Goal: Check status: Check status

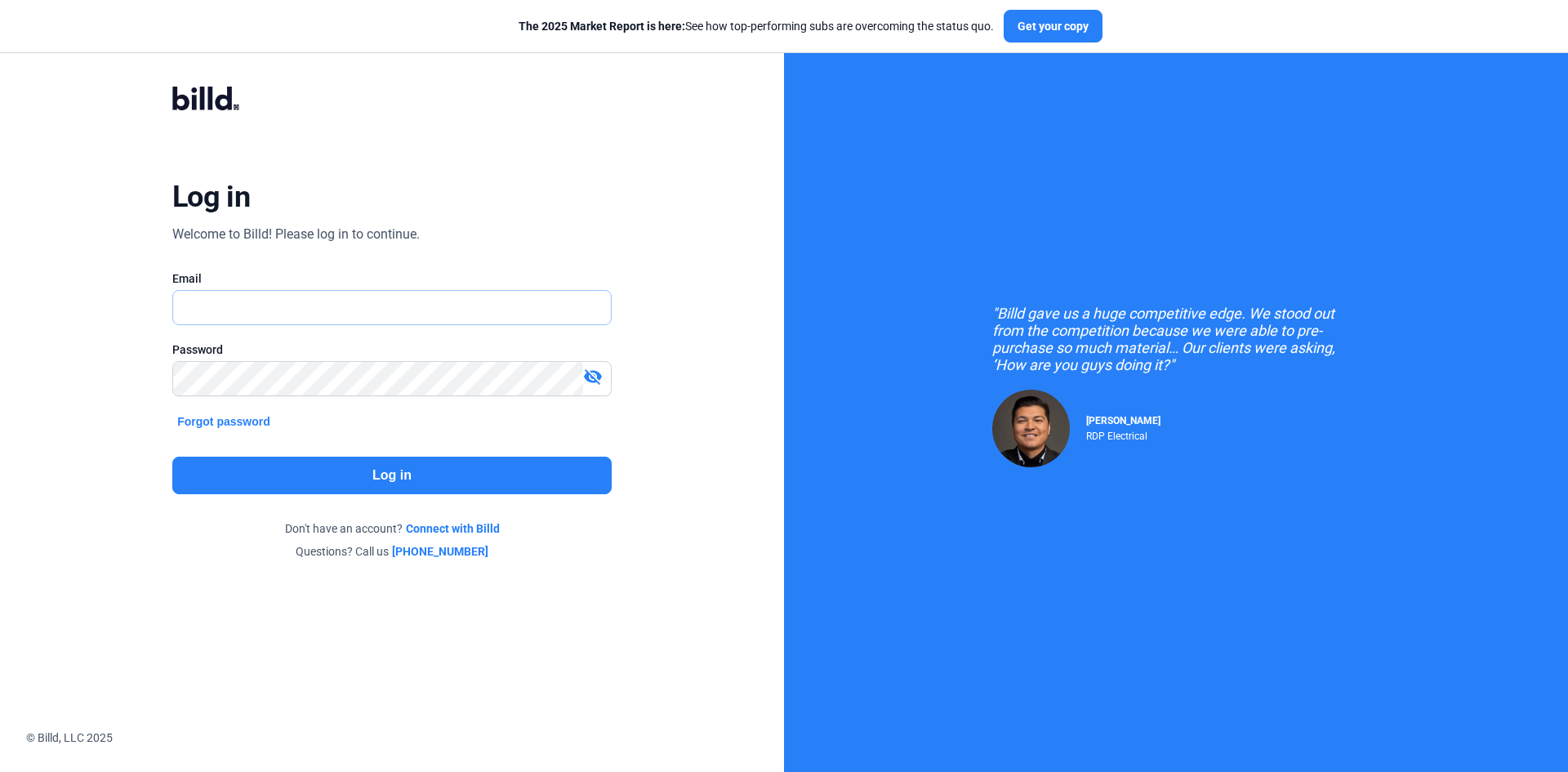
type input "[EMAIL_ADDRESS][DOMAIN_NAME]"
click at [499, 478] on button "Log in" at bounding box center [392, 475] width 439 height 38
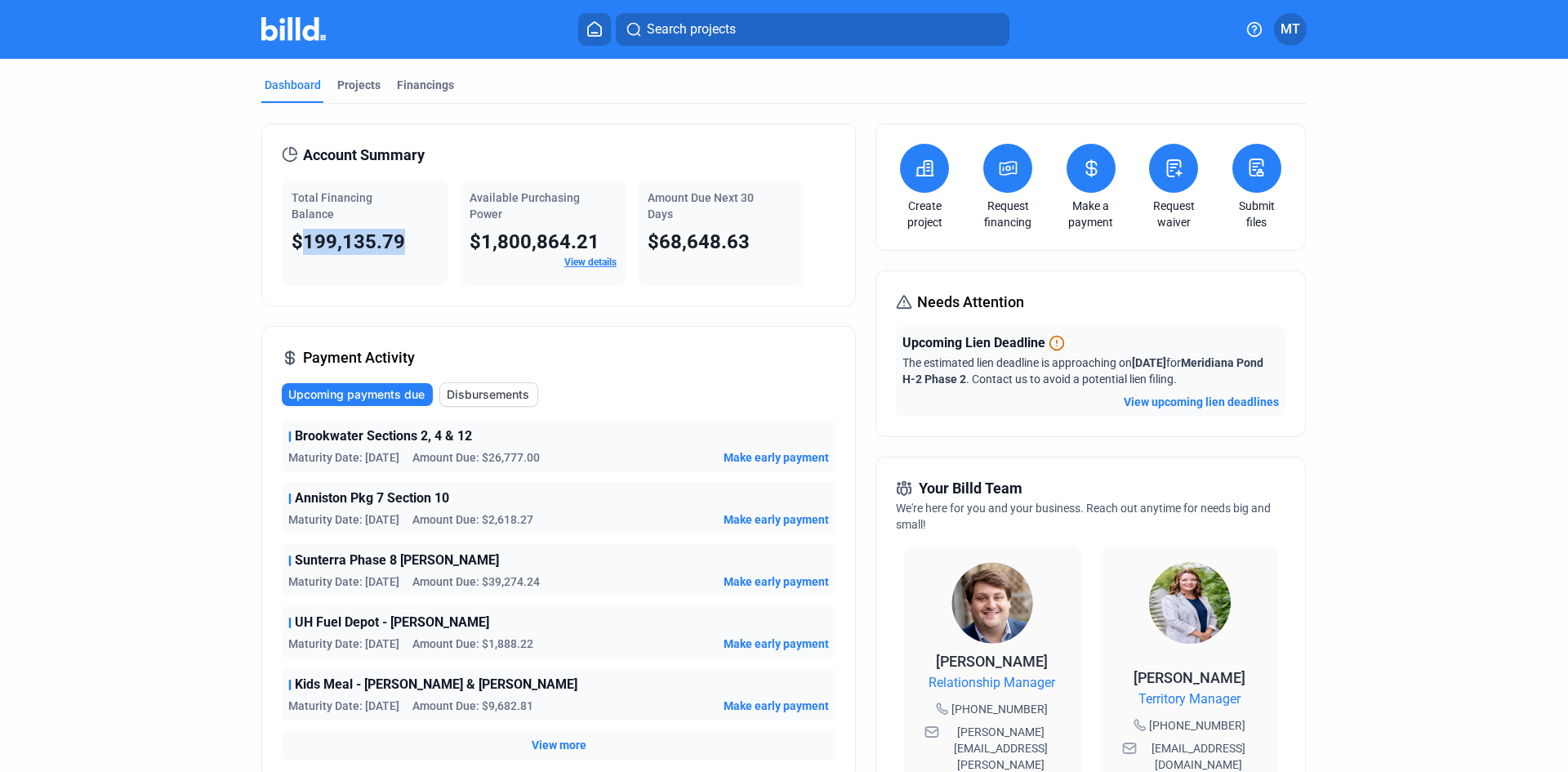
drag, startPoint x: 295, startPoint y: 244, endPoint x: 412, endPoint y: 245, distance: 117.0
click at [412, 245] on div "$199,135.79" at bounding box center [364, 241] width 147 height 26
drag, startPoint x: 648, startPoint y: 247, endPoint x: 753, endPoint y: 248, distance: 105.0
click at [753, 248] on div "$68,648.63" at bounding box center [721, 241] width 147 height 26
drag, startPoint x: 464, startPoint y: 242, endPoint x: 549, endPoint y: 279, distance: 92.7
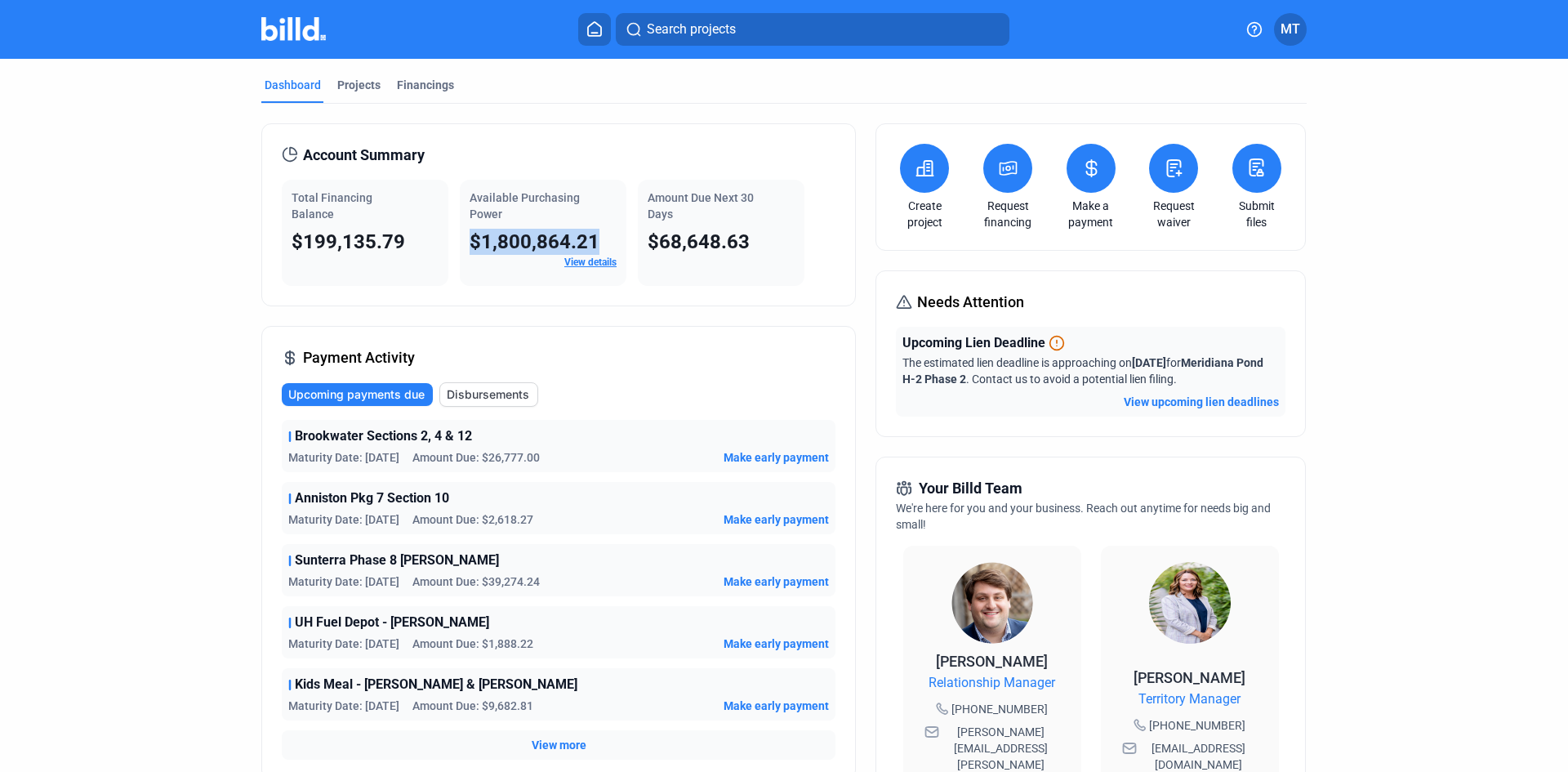
click at [600, 246] on div "Available Purchasing Power $1,800,864.21 View details" at bounding box center [542, 233] width 166 height 106
